Goal: Transaction & Acquisition: Purchase product/service

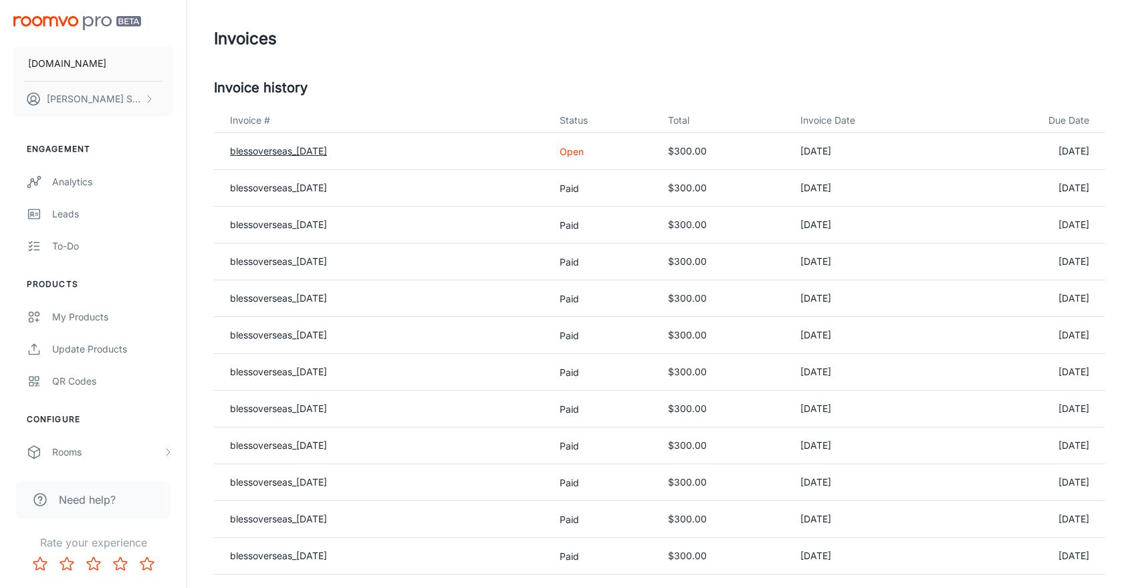
click at [305, 152] on link "blessoverseas_[DATE]" at bounding box center [278, 150] width 97 height 11
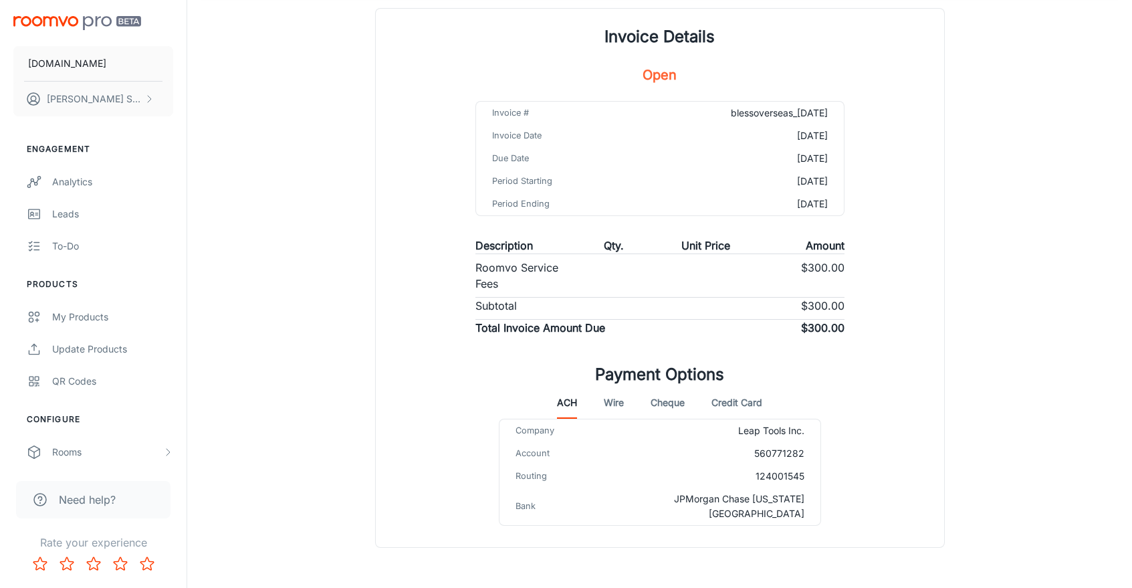
scroll to position [119, 0]
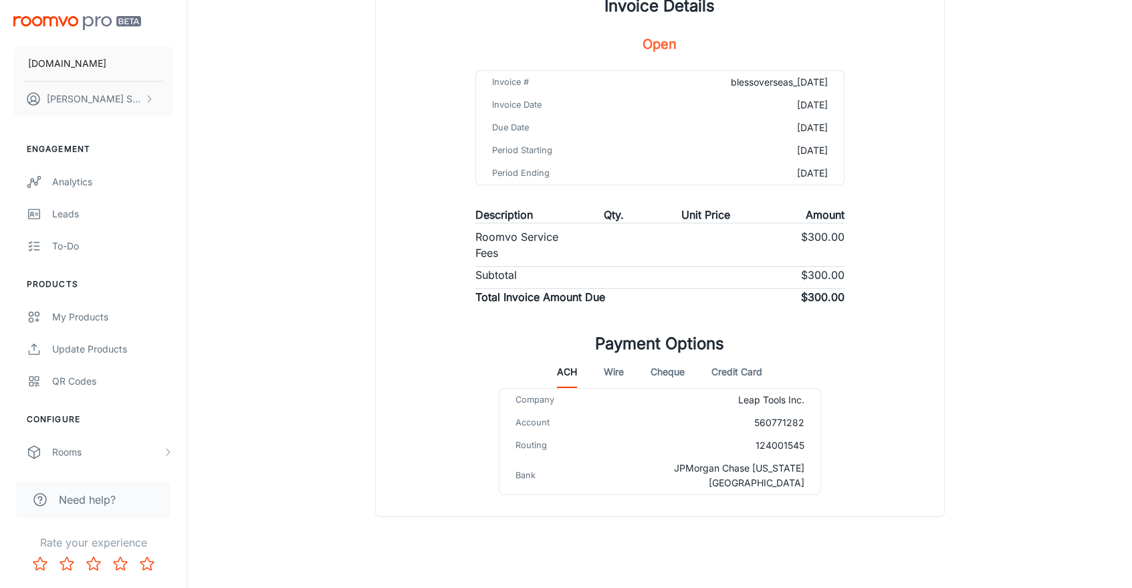
click at [721, 375] on button "Credit Card" at bounding box center [736, 372] width 51 height 32
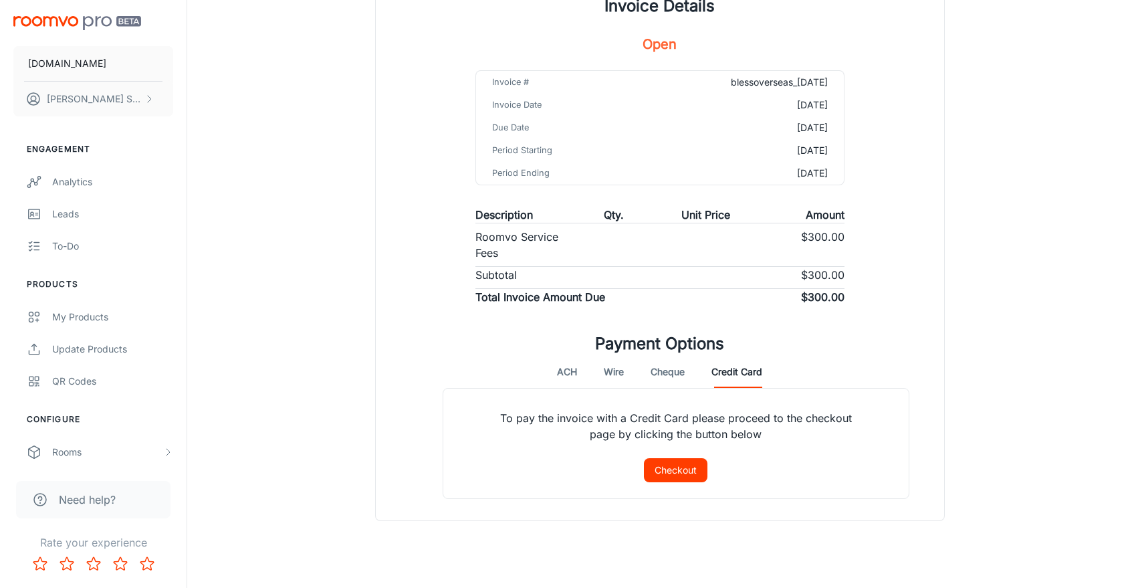
click at [578, 372] on div "ACH Wire Cheque Credit Card" at bounding box center [659, 372] width 205 height 32
click at [570, 374] on button "ACH" at bounding box center [567, 372] width 20 height 32
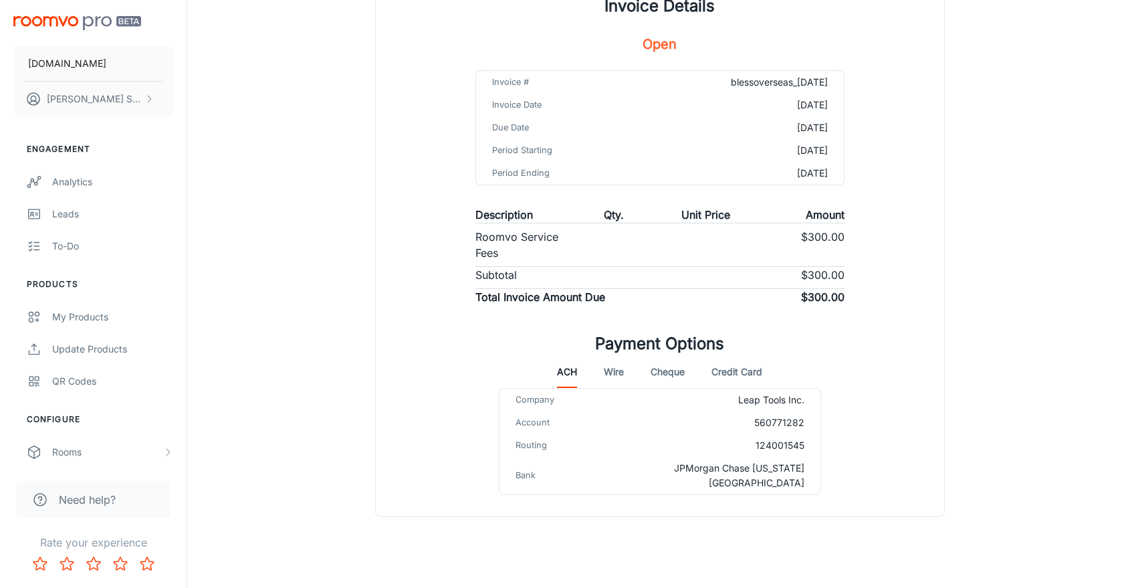
click at [604, 374] on button "Wire" at bounding box center [614, 372] width 20 height 32
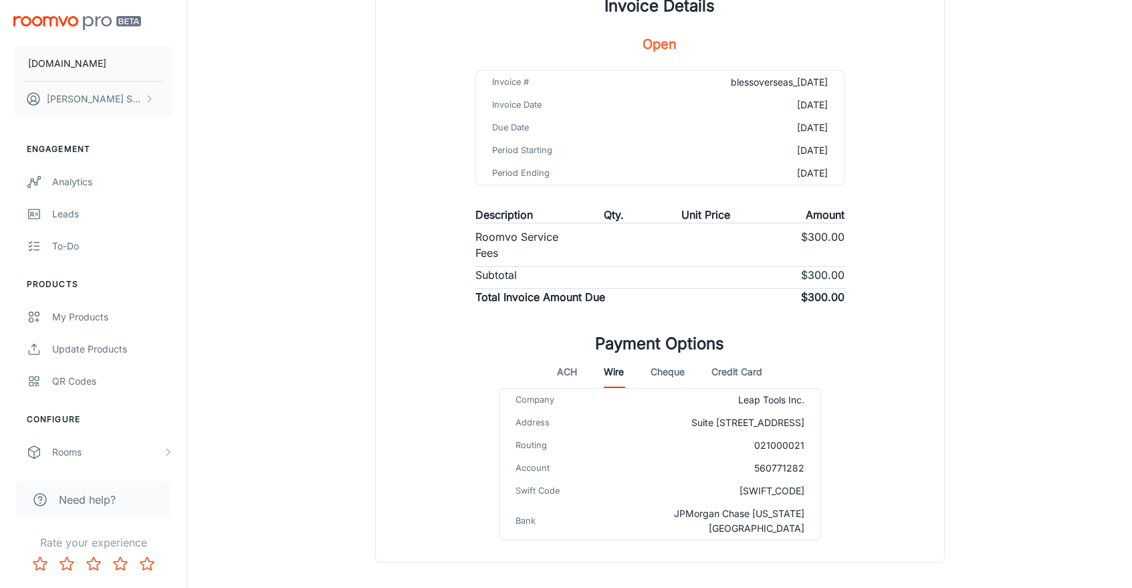
click at [673, 374] on button "Cheque" at bounding box center [668, 372] width 34 height 32
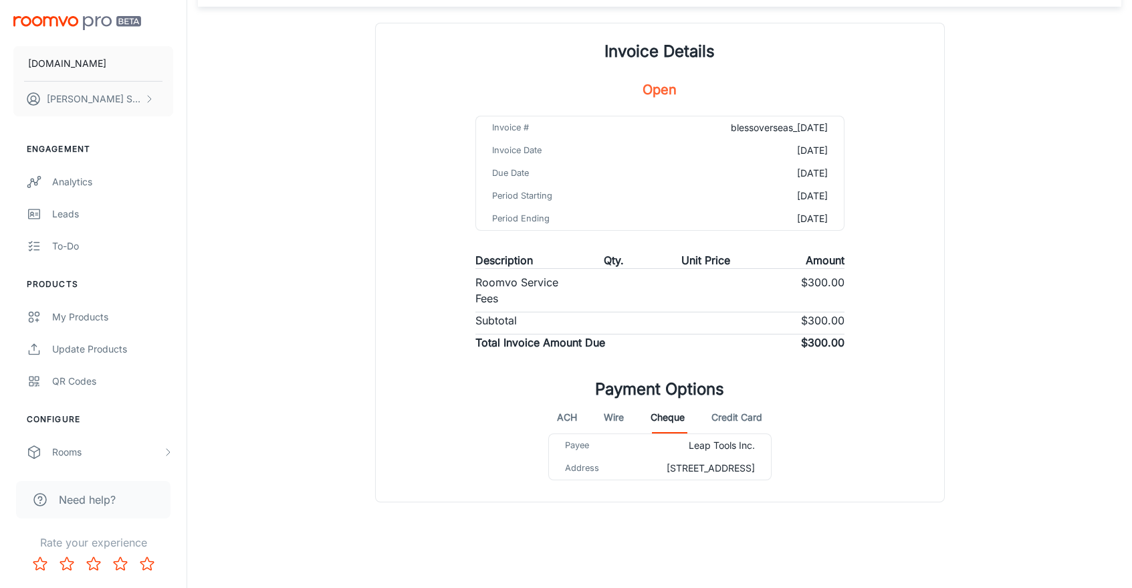
click at [736, 406] on button "Credit Card" at bounding box center [736, 417] width 51 height 32
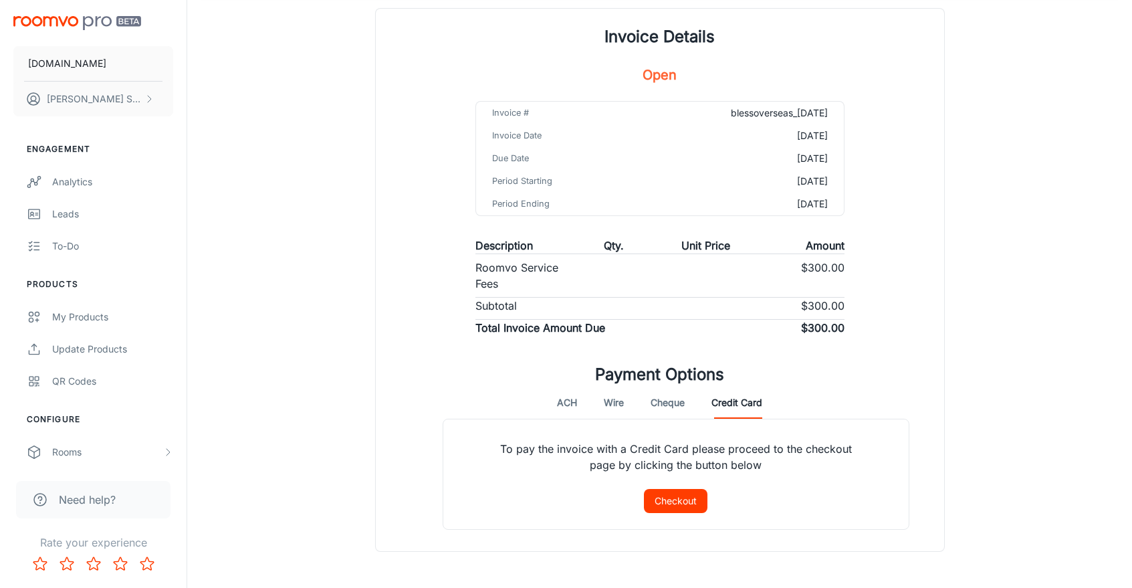
click at [671, 506] on button "Checkout" at bounding box center [676, 501] width 64 height 24
